Goal: Share content

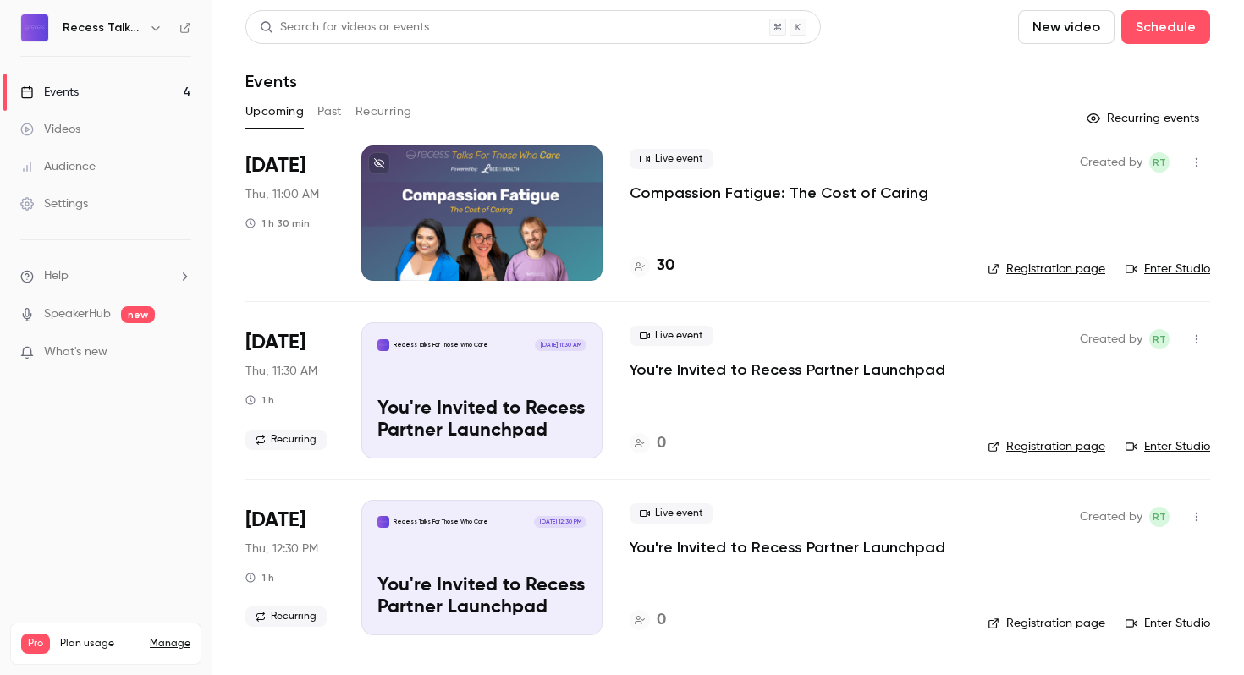
click at [745, 191] on p "Compassion Fatigue: The Cost of Caring" at bounding box center [779, 193] width 299 height 20
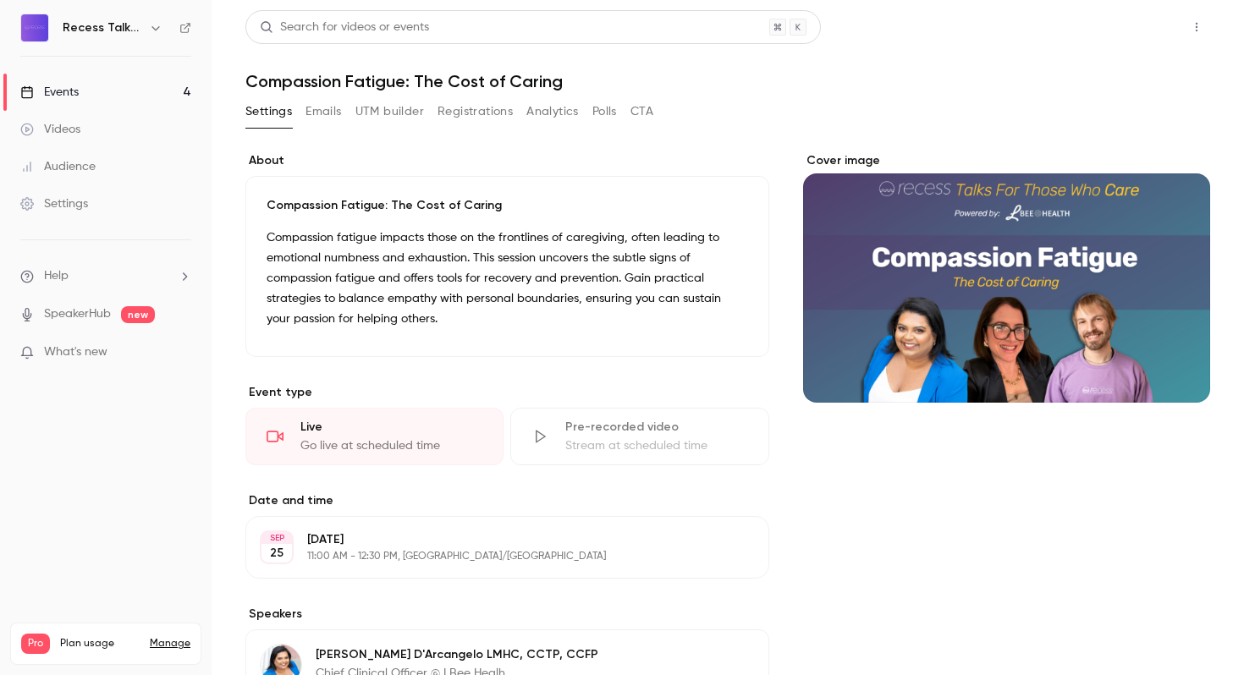
click at [1131, 14] on button "Share" at bounding box center [1136, 27] width 67 height 34
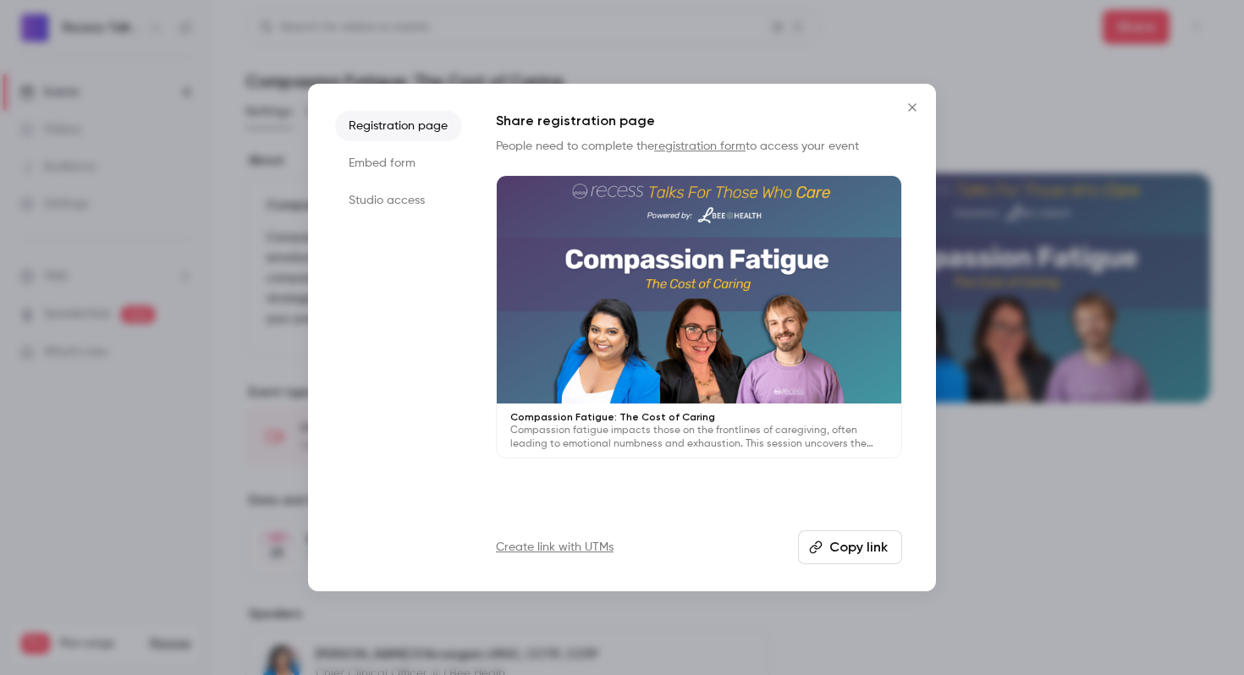
click at [873, 551] on button "Copy link" at bounding box center [850, 548] width 104 height 34
click at [581, 36] on div at bounding box center [622, 337] width 1244 height 675
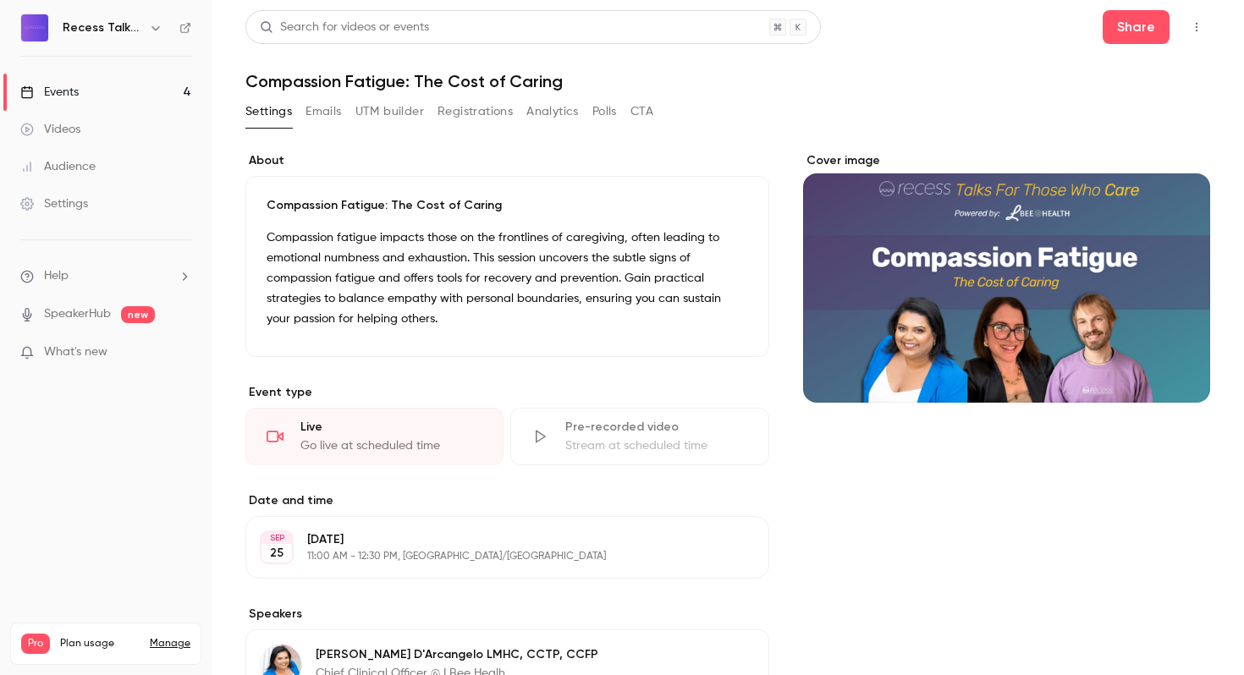
click at [465, 111] on button "Registrations" at bounding box center [475, 111] width 75 height 27
